Goal: Check status: Check status

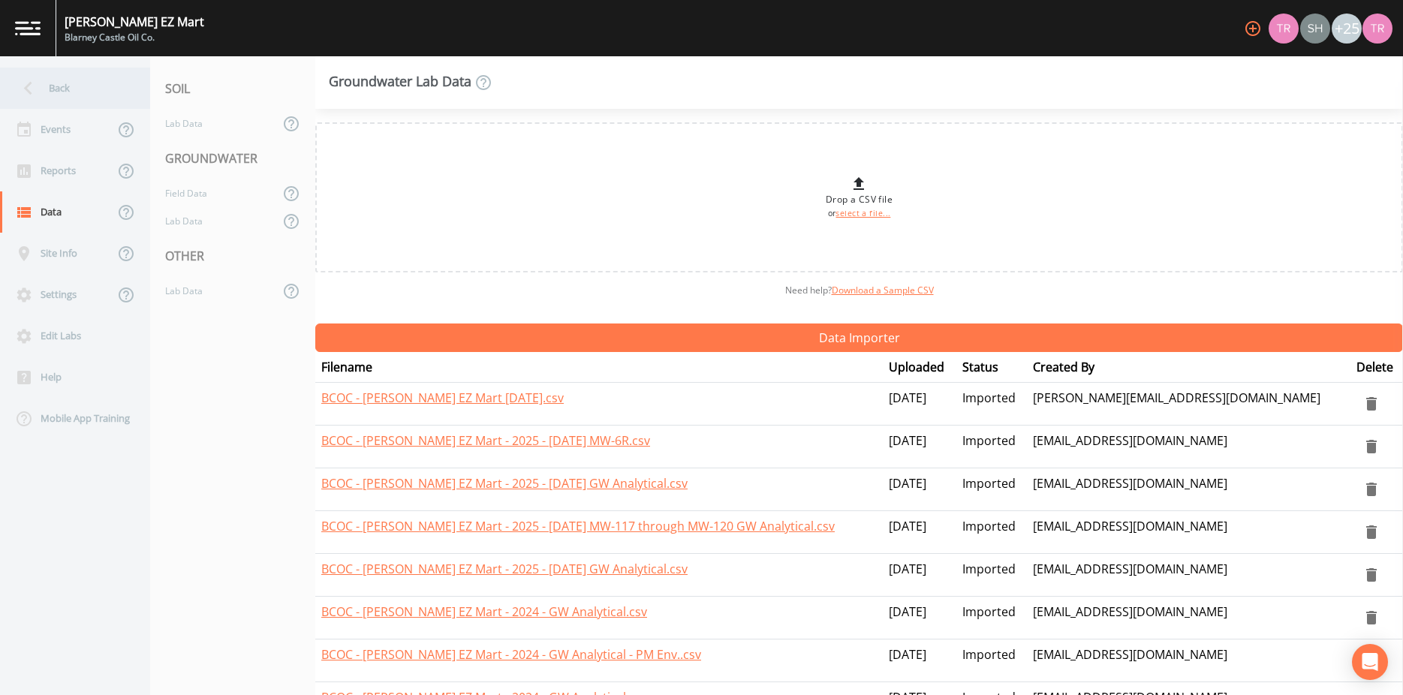
click at [36, 81] on icon at bounding box center [28, 88] width 26 height 26
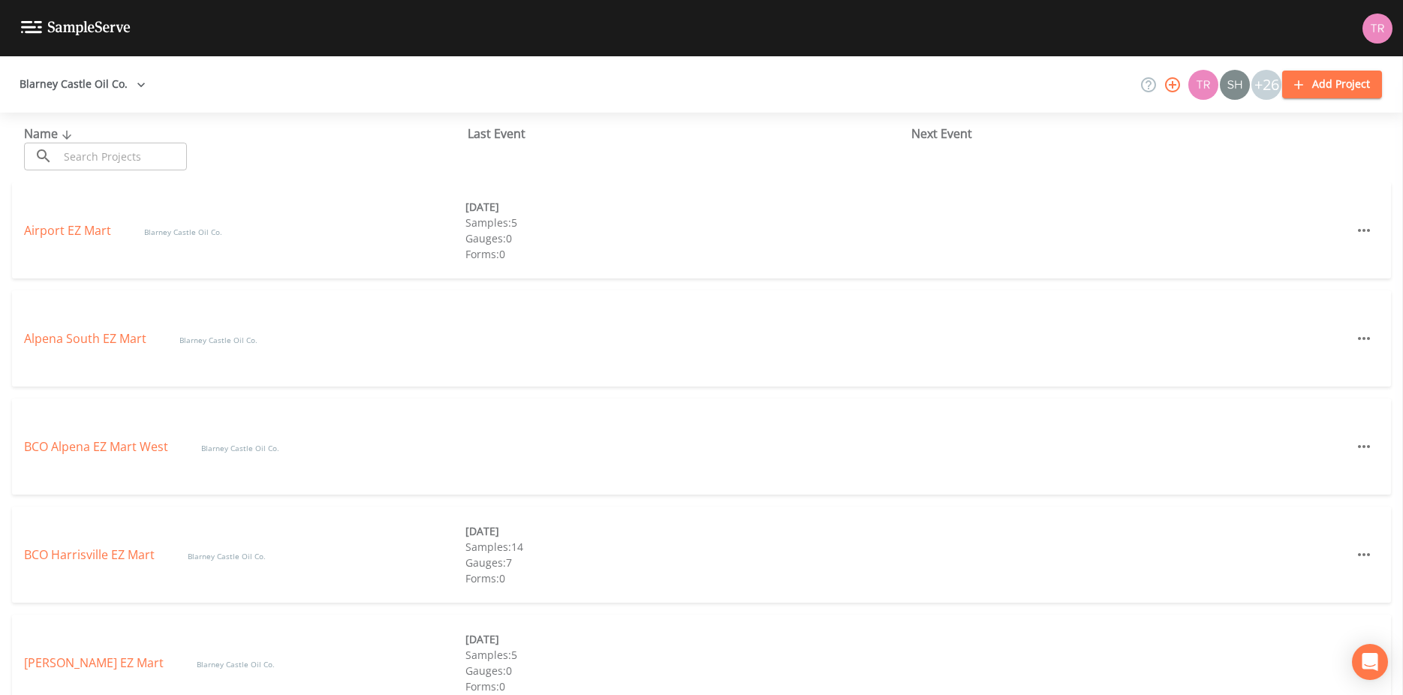
click at [41, 83] on button "Blarney Castle Oil Co." at bounding box center [83, 85] width 138 height 28
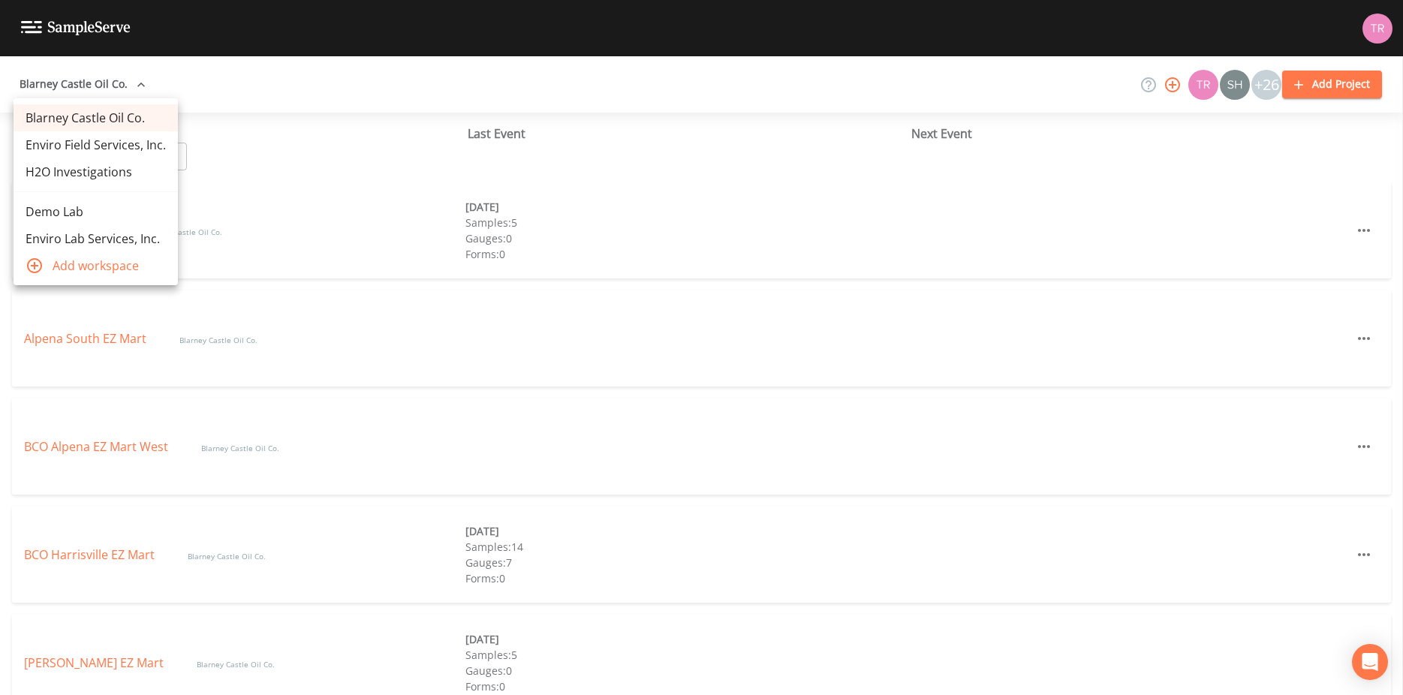
click at [41, 83] on div at bounding box center [701, 347] width 1403 height 695
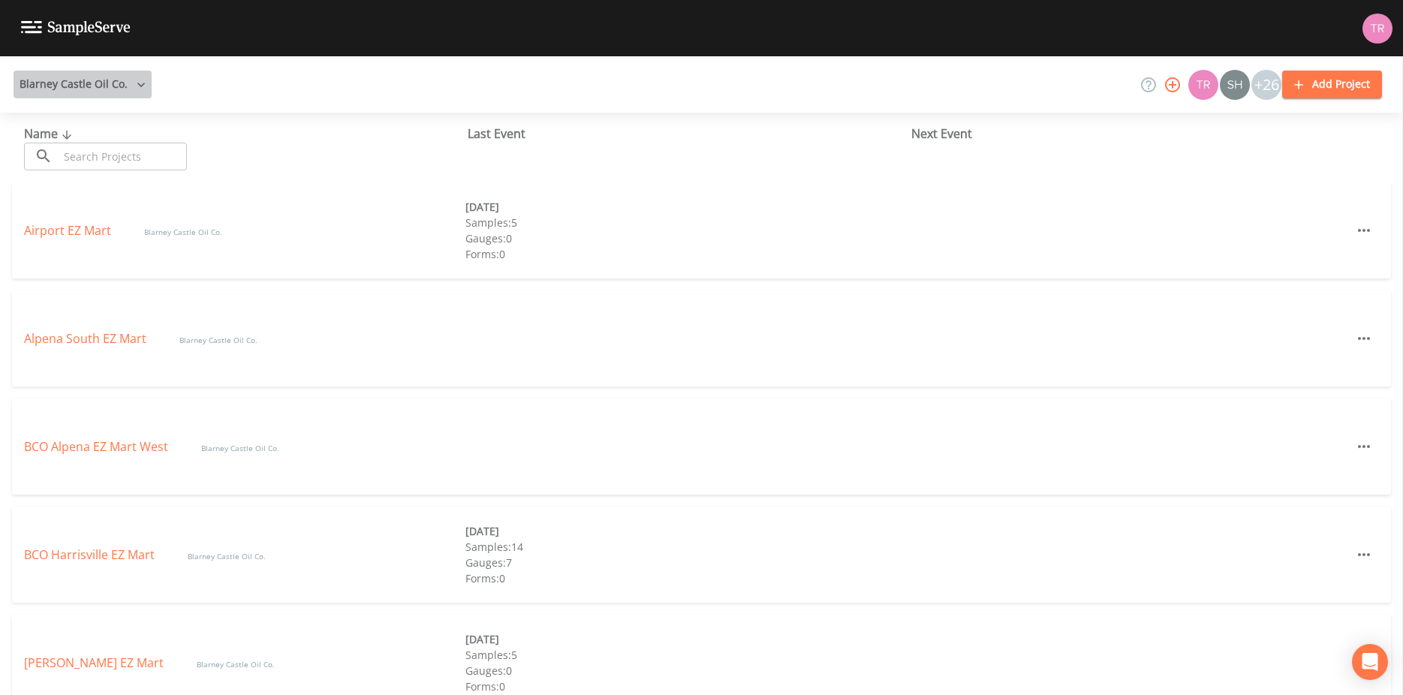
click at [50, 79] on button "Blarney Castle Oil Co." at bounding box center [83, 85] width 138 height 28
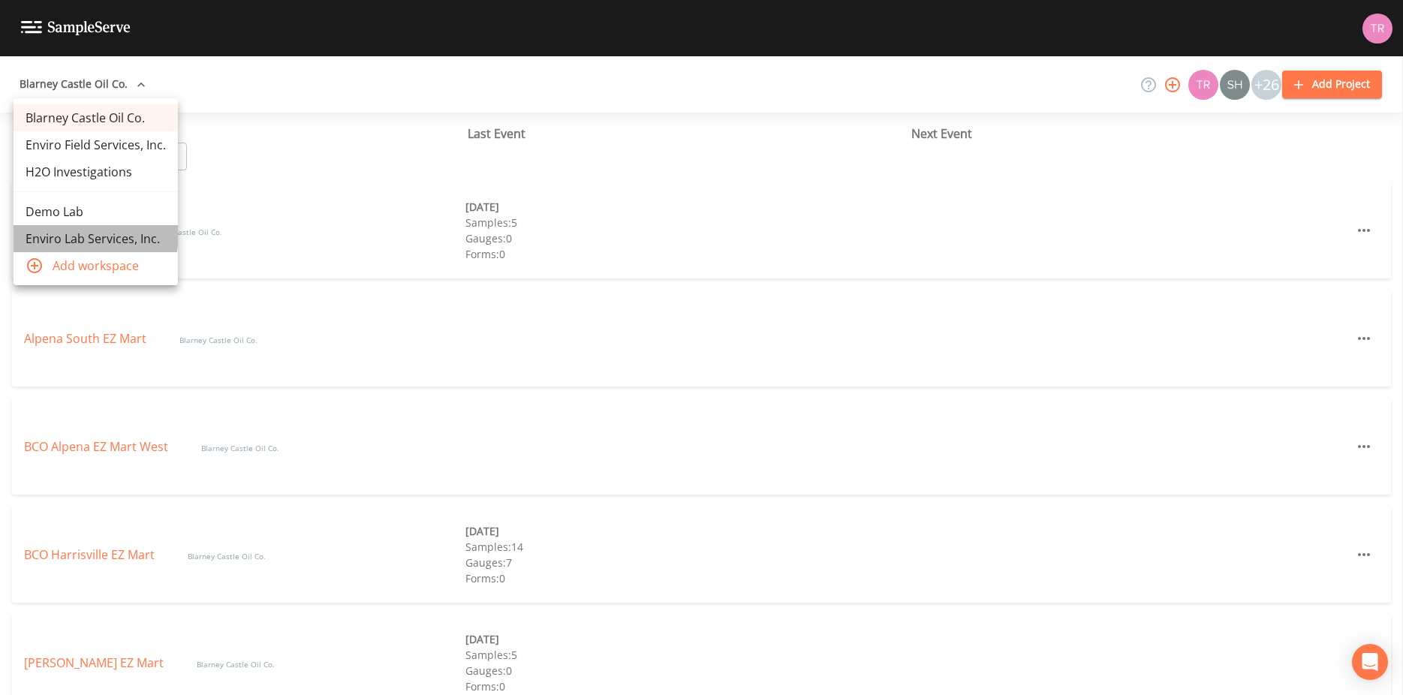
click at [78, 234] on link "Enviro Lab Services, Inc." at bounding box center [96, 238] width 164 height 27
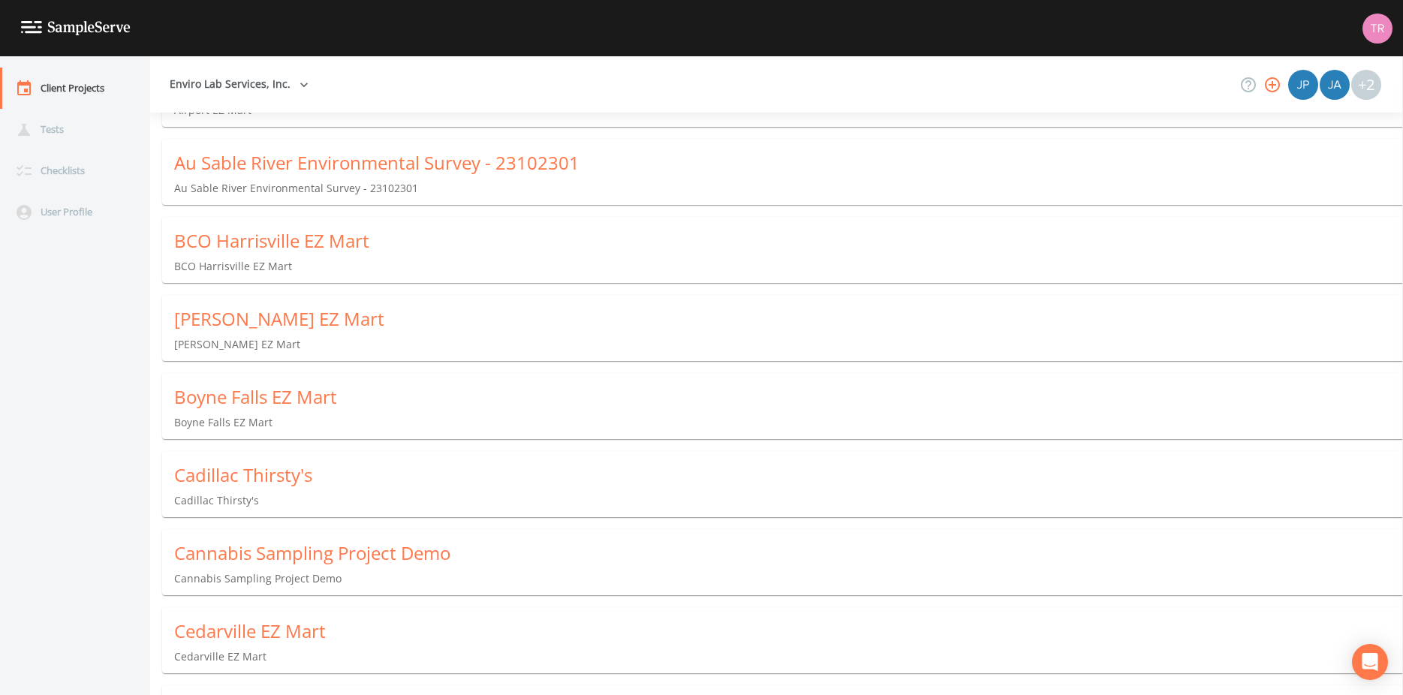
scroll to position [198, 0]
click at [241, 636] on div "Cedarville EZ Mart" at bounding box center [788, 630] width 1229 height 24
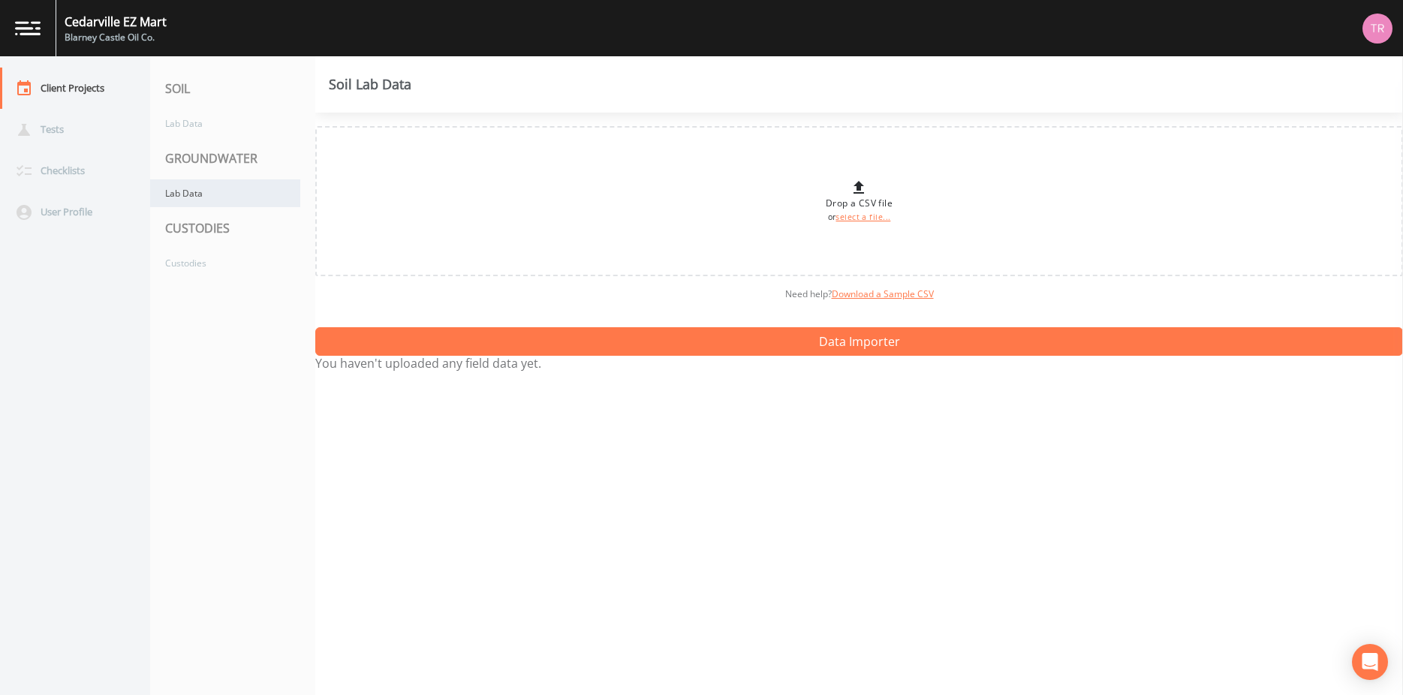
click at [182, 194] on div "Lab Data" at bounding box center [225, 193] width 150 height 28
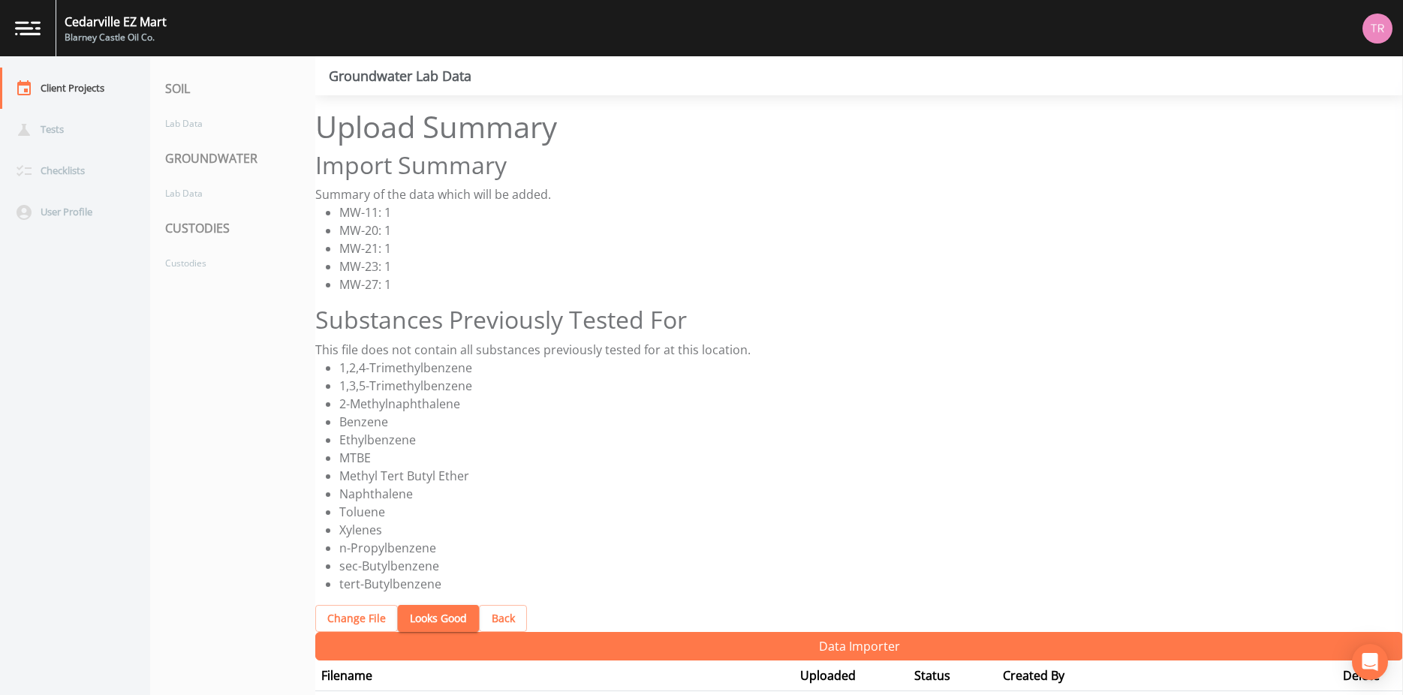
click at [440, 621] on button "Looks Good" at bounding box center [438, 619] width 81 height 28
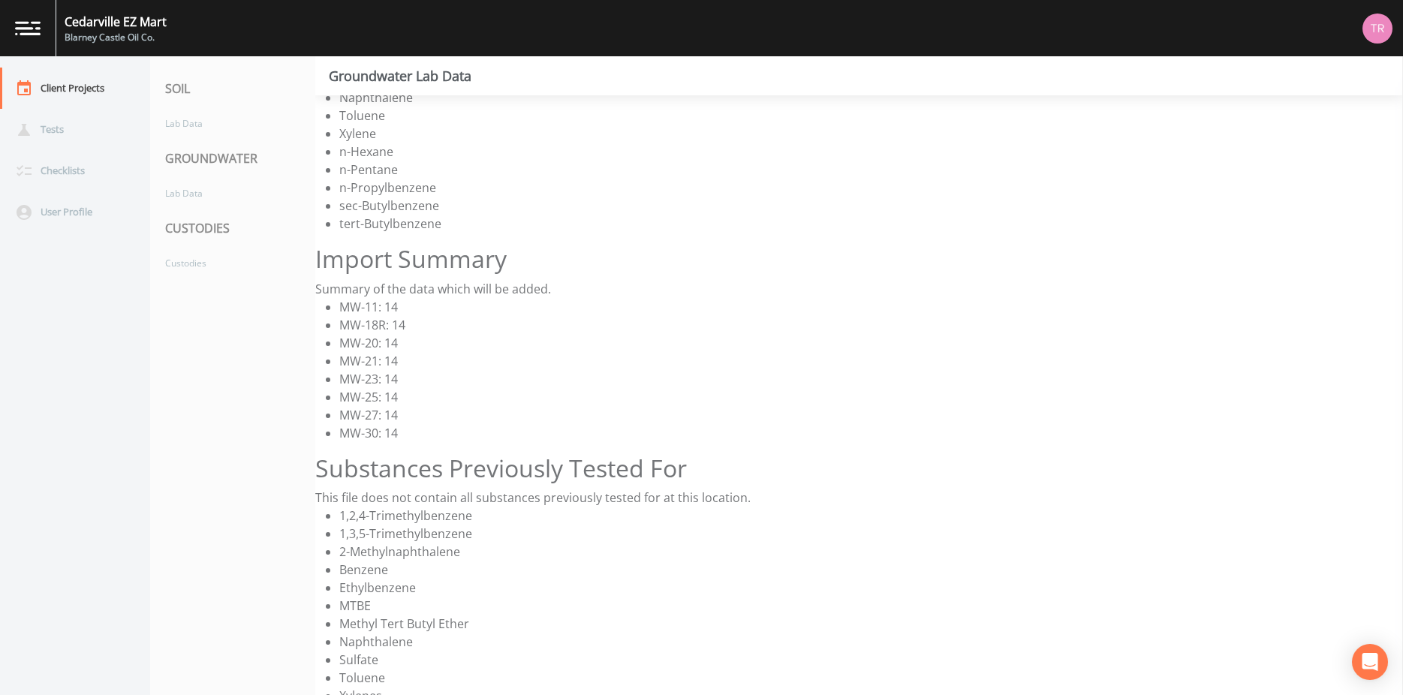
scroll to position [396, 0]
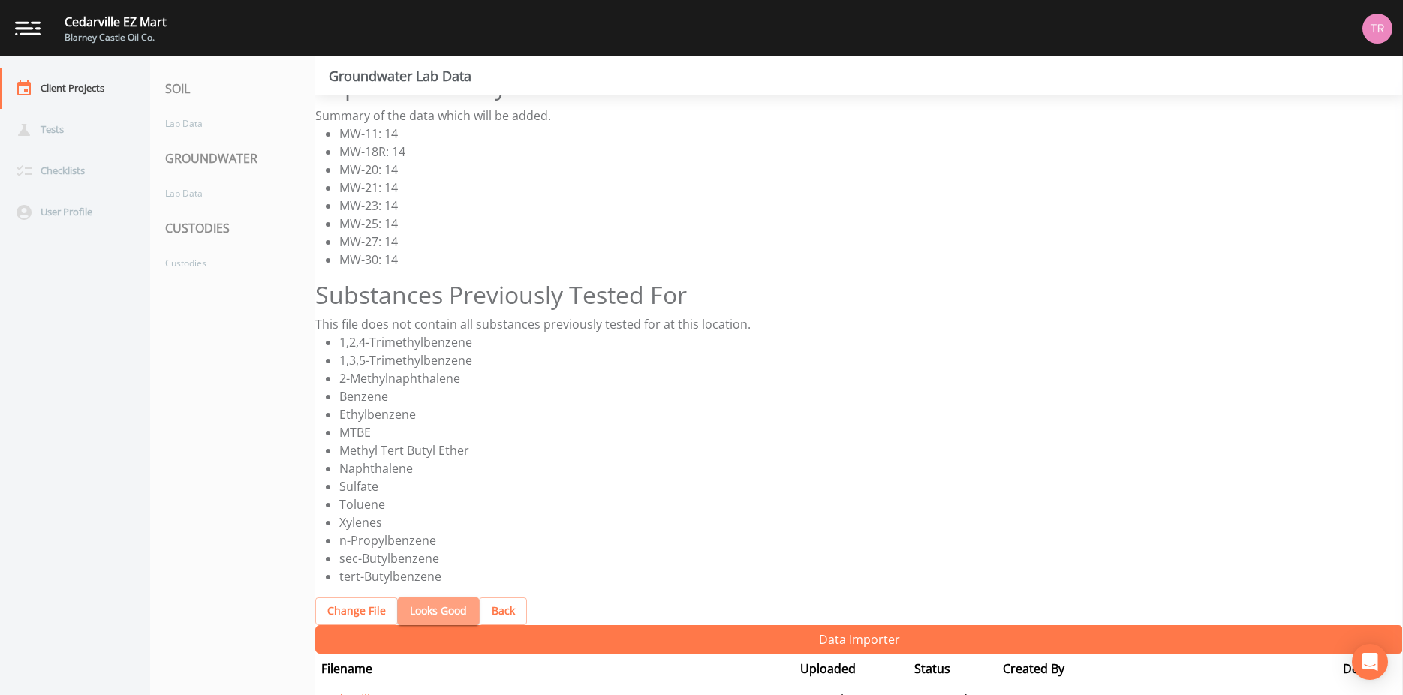
click at [452, 611] on button "Looks Good" at bounding box center [438, 611] width 81 height 28
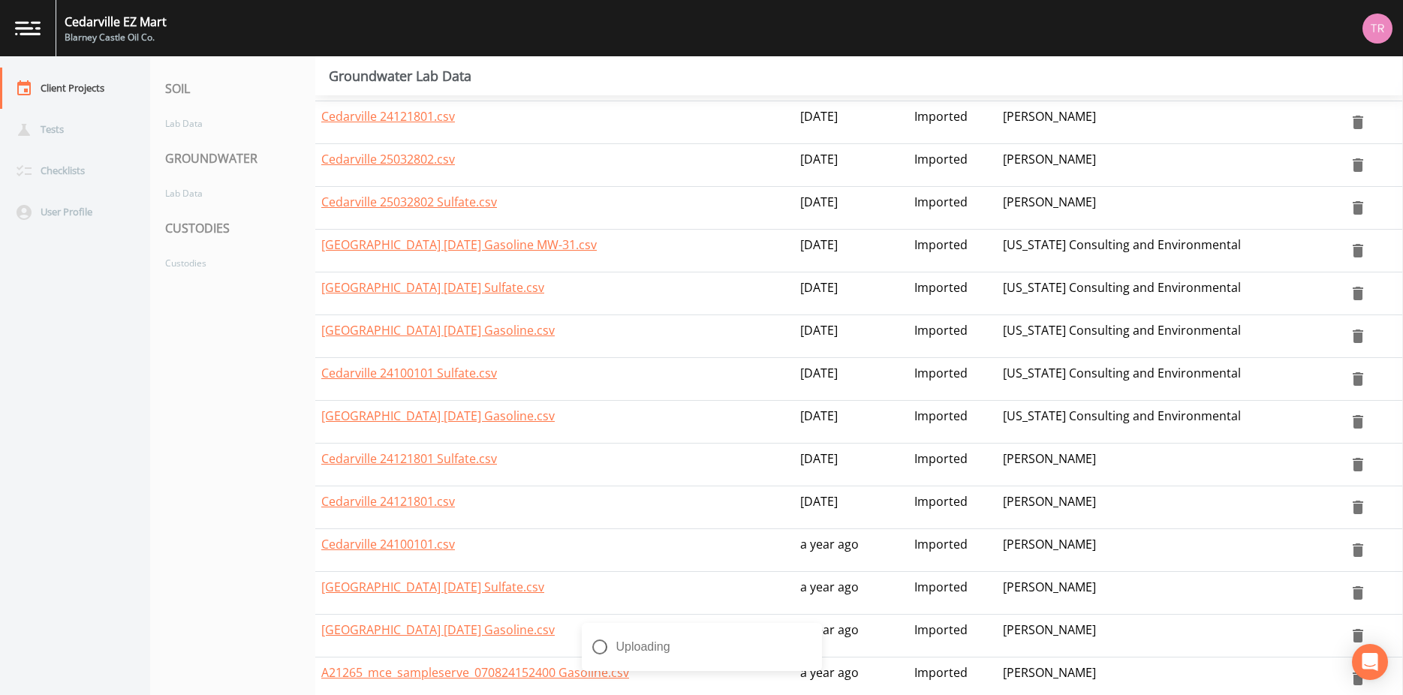
scroll to position [0, 0]
